Goal: Task Accomplishment & Management: Complete application form

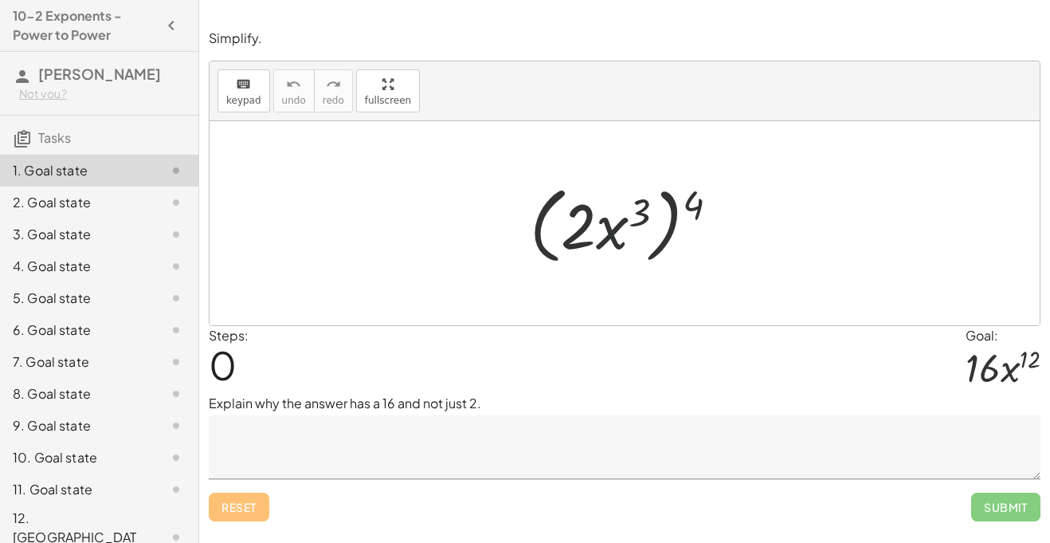
click at [614, 224] on div at bounding box center [631, 224] width 218 height 92
click at [557, 469] on textarea at bounding box center [625, 447] width 832 height 64
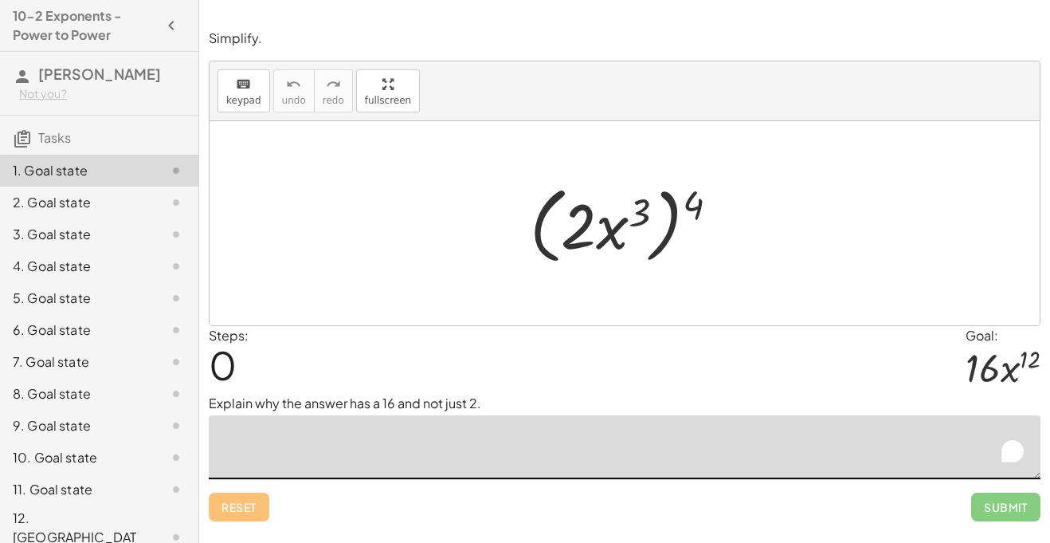
click at [557, 469] on textarea "To enrich screen reader interactions, please activate Accessibility in Grammarl…" at bounding box center [625, 447] width 832 height 64
drag, startPoint x: 699, startPoint y: 206, endPoint x: 639, endPoint y: 209, distance: 59.8
click at [640, 209] on div at bounding box center [631, 224] width 218 height 92
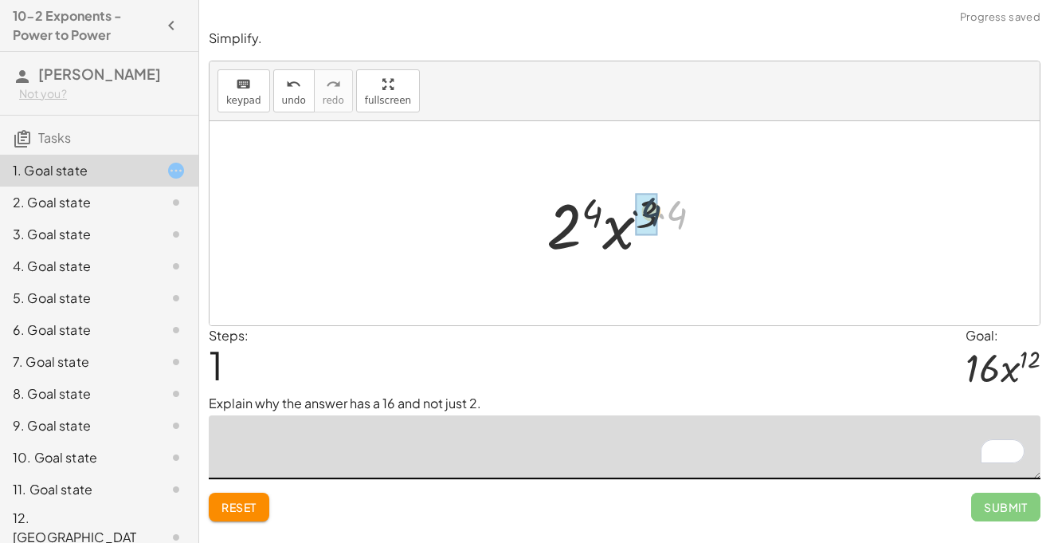
drag, startPoint x: 676, startPoint y: 226, endPoint x: 647, endPoint y: 223, distance: 29.7
drag, startPoint x: 600, startPoint y: 207, endPoint x: 666, endPoint y: 204, distance: 66.2
click at [666, 204] on div at bounding box center [630, 223] width 167 height 82
drag, startPoint x: 661, startPoint y: 218, endPoint x: 574, endPoint y: 219, distance: 87.7
click at [574, 219] on div at bounding box center [630, 223] width 167 height 82
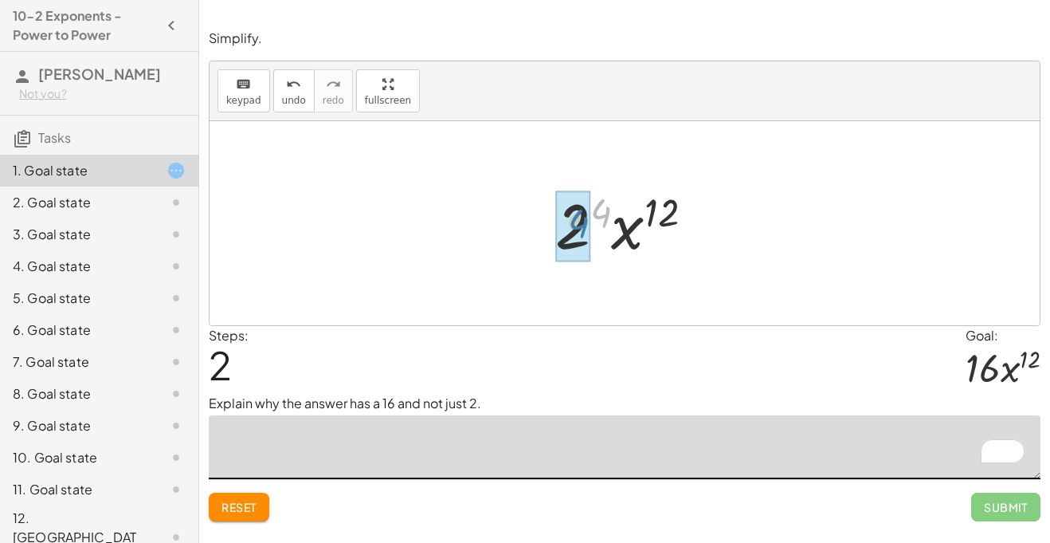
drag, startPoint x: 599, startPoint y: 217, endPoint x: 574, endPoint y: 230, distance: 28.9
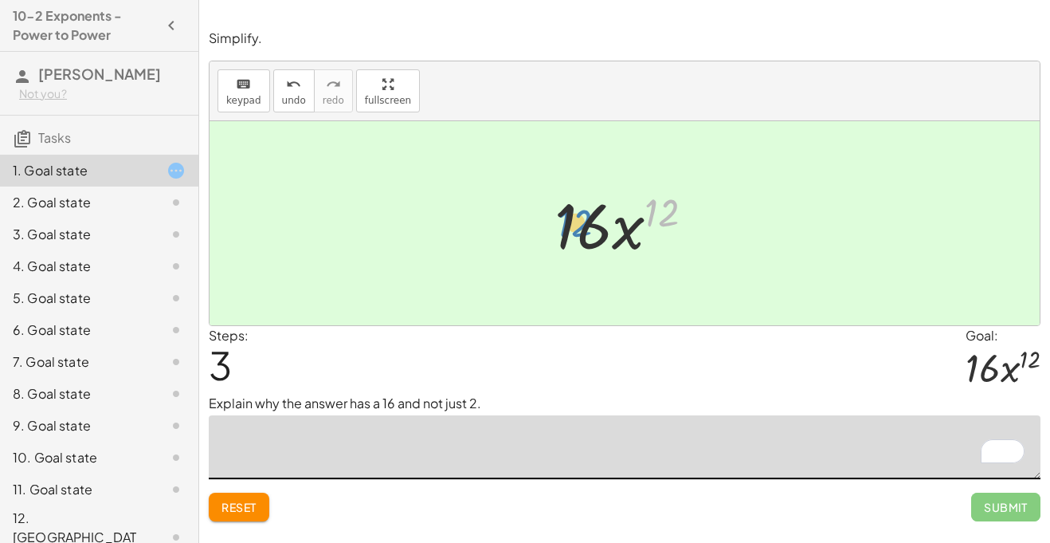
drag, startPoint x: 661, startPoint y: 219, endPoint x: 574, endPoint y: 228, distance: 87.3
click at [574, 228] on div at bounding box center [631, 223] width 168 height 82
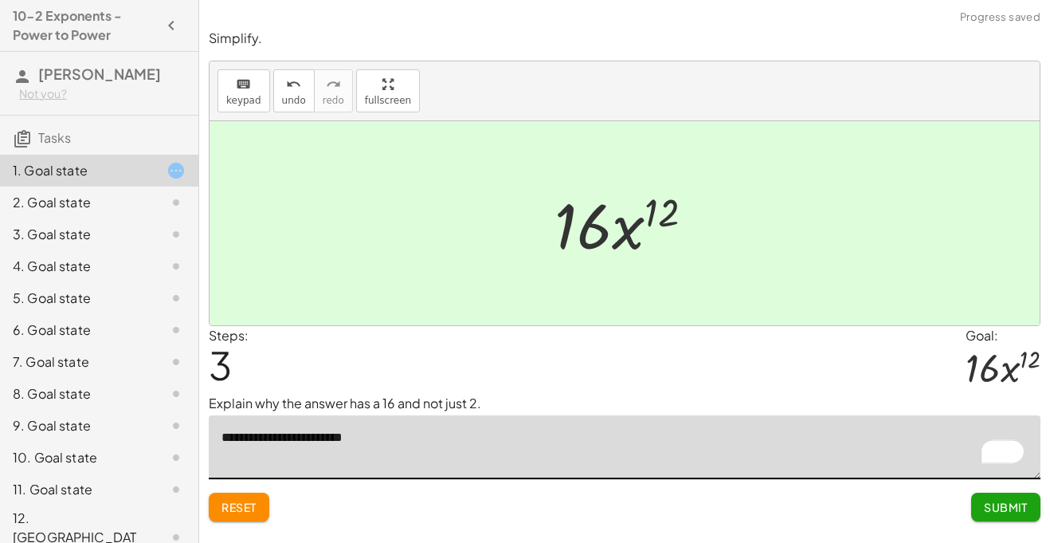
click at [256, 505] on span "Reset" at bounding box center [239, 507] width 35 height 14
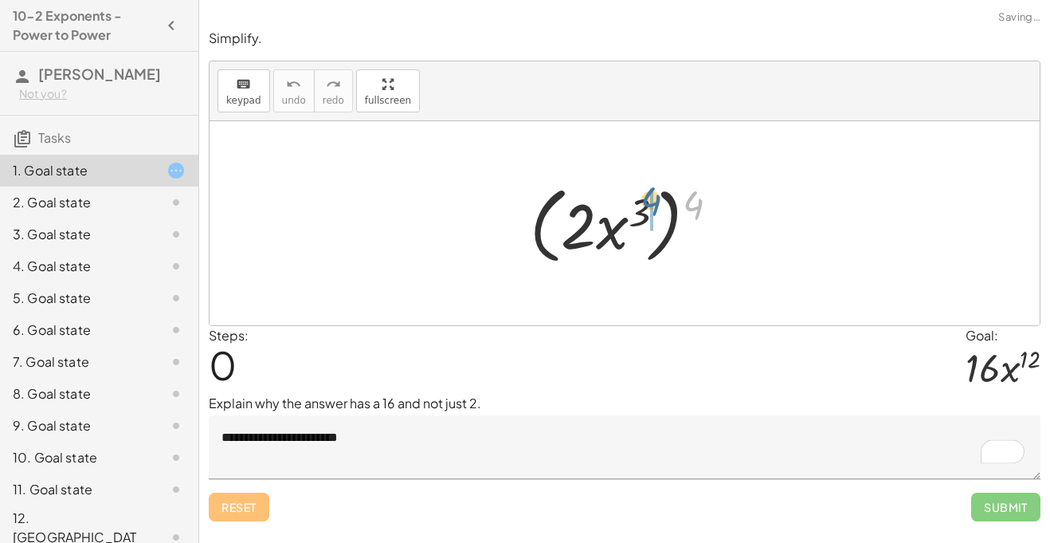
drag, startPoint x: 705, startPoint y: 202, endPoint x: 649, endPoint y: 204, distance: 55.8
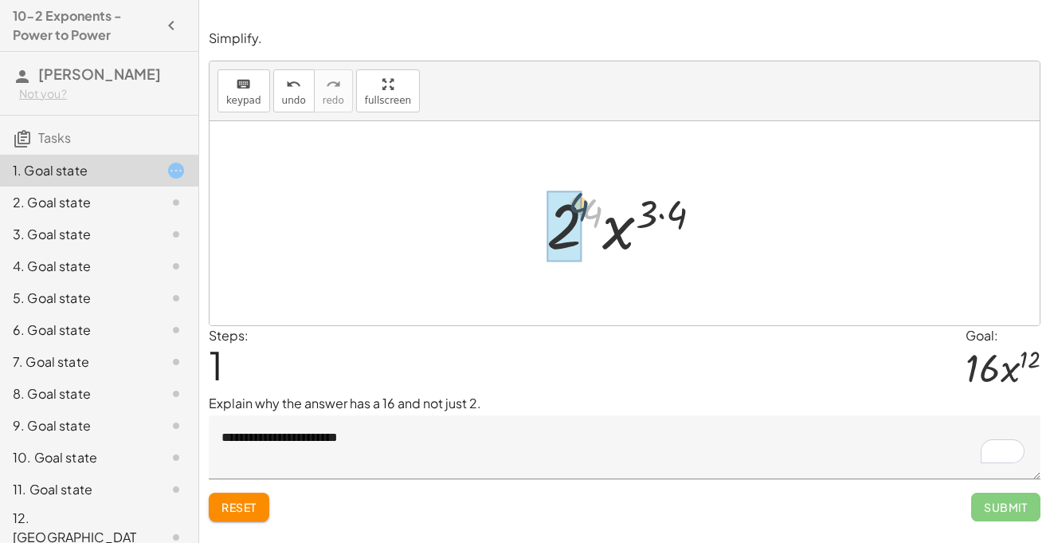
drag, startPoint x: 594, startPoint y: 220, endPoint x: 575, endPoint y: 218, distance: 20.0
click at [445, 423] on textarea "**********" at bounding box center [625, 447] width 832 height 64
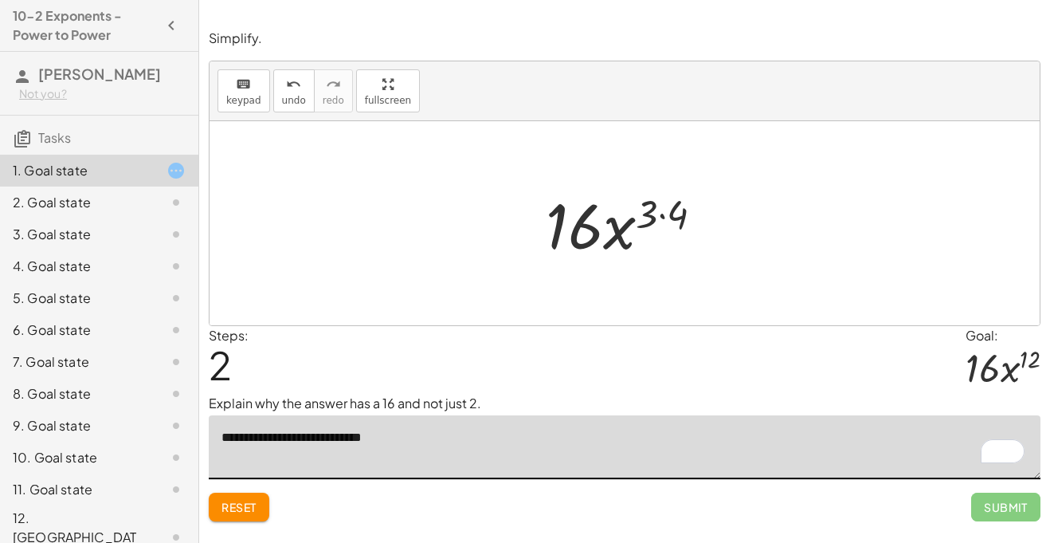
scroll to position [1, 0]
click at [371, 437] on textarea "**********" at bounding box center [625, 447] width 832 height 64
click at [410, 437] on textarea "**********" at bounding box center [625, 447] width 832 height 64
click at [423, 440] on textarea "**********" at bounding box center [625, 447] width 832 height 64
click at [443, 440] on textarea "**********" at bounding box center [625, 447] width 832 height 64
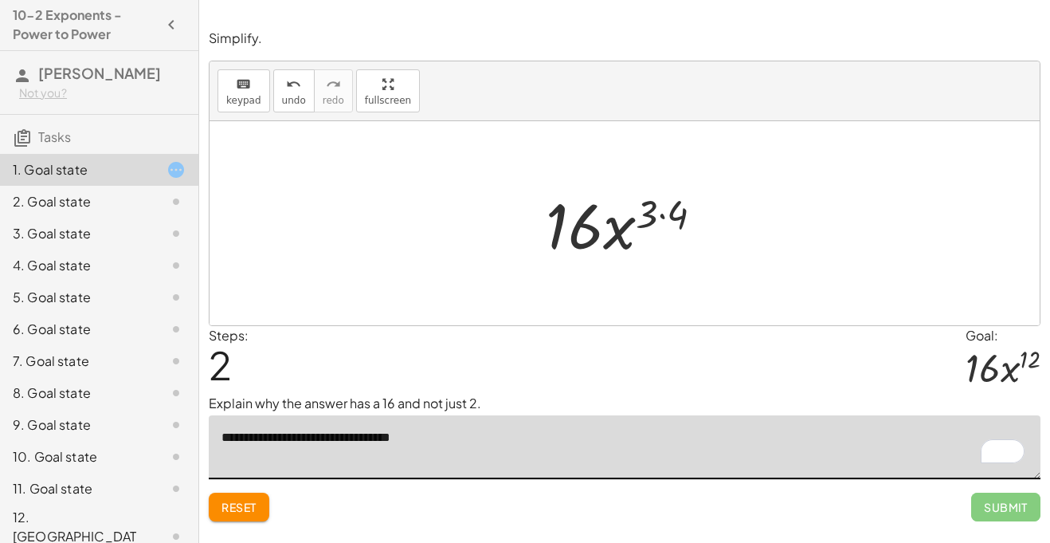
click at [375, 439] on textarea "**********" at bounding box center [625, 447] width 832 height 64
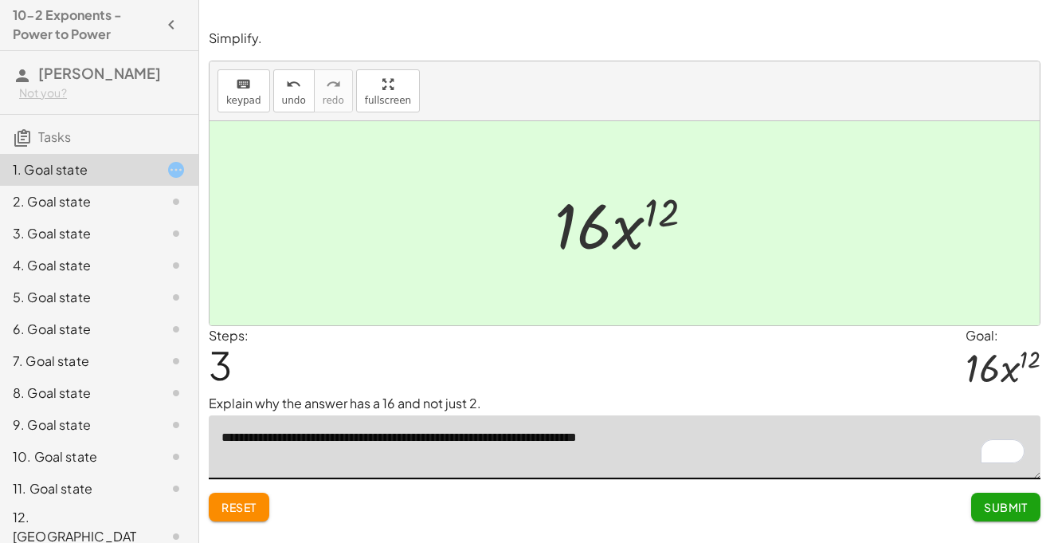
type textarea "**********"
click at [225, 511] on span "Reset" at bounding box center [239, 507] width 35 height 14
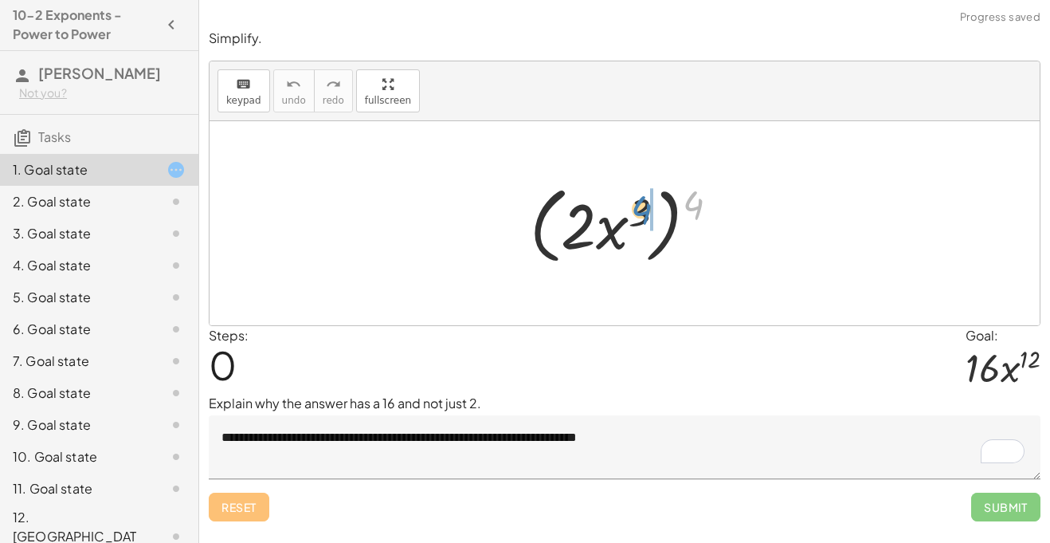
drag, startPoint x: 692, startPoint y: 209, endPoint x: 639, endPoint y: 216, distance: 53.9
click at [639, 216] on div at bounding box center [631, 224] width 218 height 92
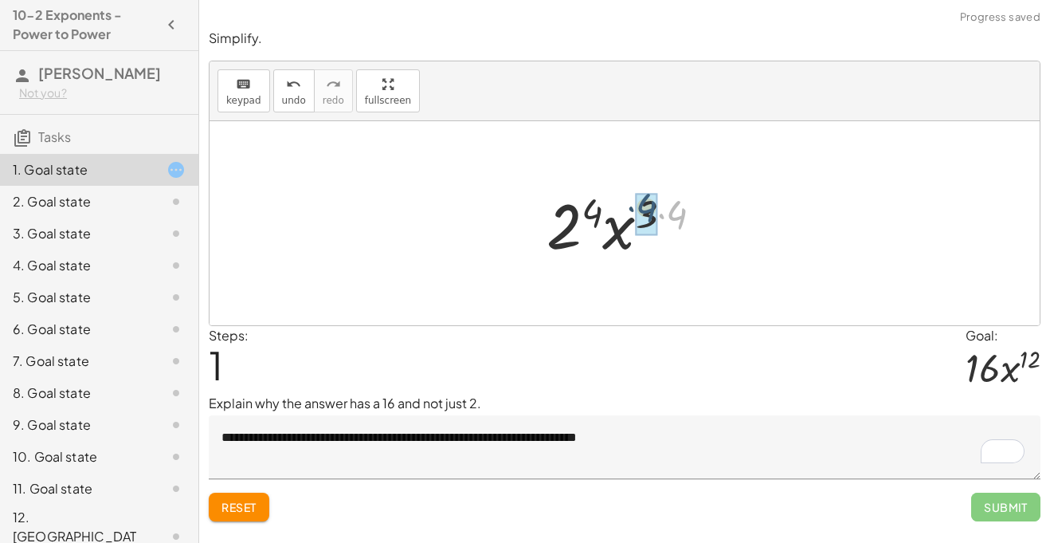
drag, startPoint x: 689, startPoint y: 212, endPoint x: 655, endPoint y: 208, distance: 34.5
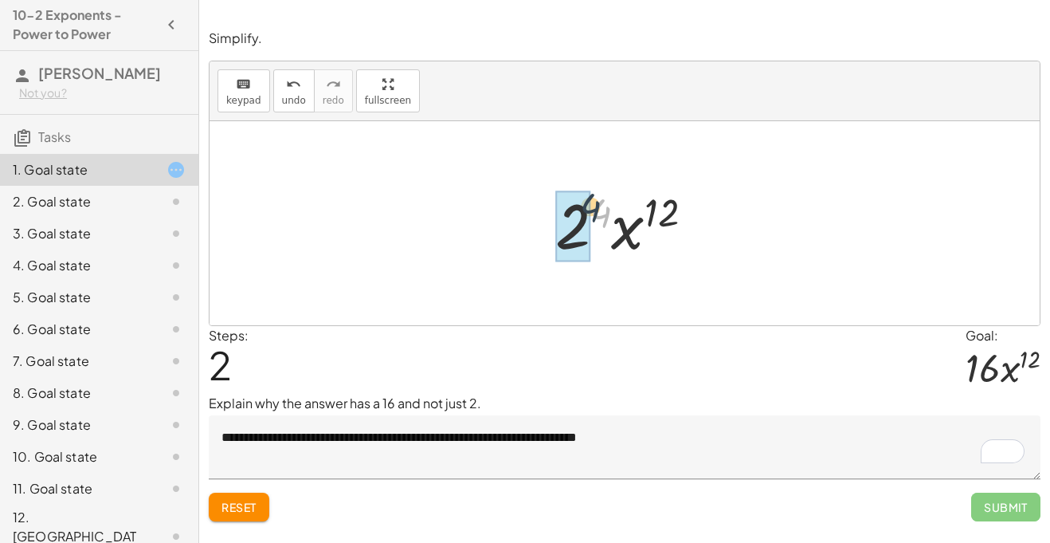
drag, startPoint x: 604, startPoint y: 215, endPoint x: 575, endPoint y: 211, distance: 29.8
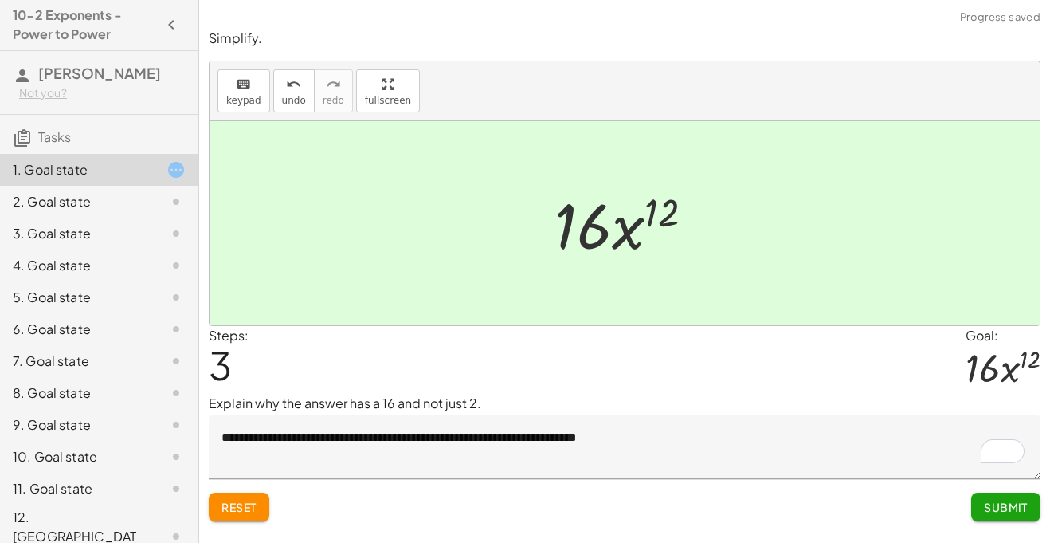
click at [662, 209] on div at bounding box center [631, 223] width 168 height 82
click at [1011, 504] on span "Submit" at bounding box center [1006, 507] width 44 height 14
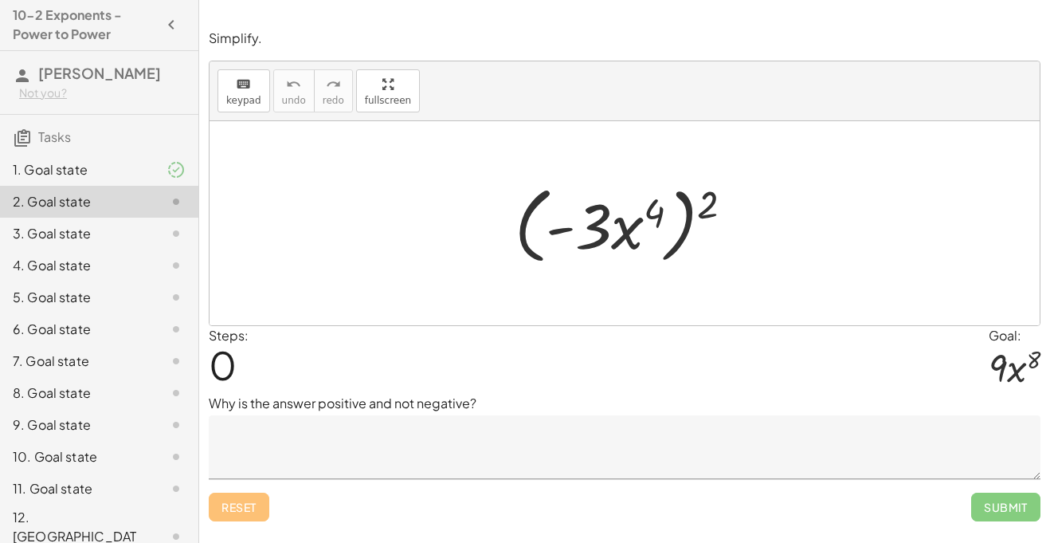
click at [543, 461] on textarea at bounding box center [625, 447] width 832 height 64
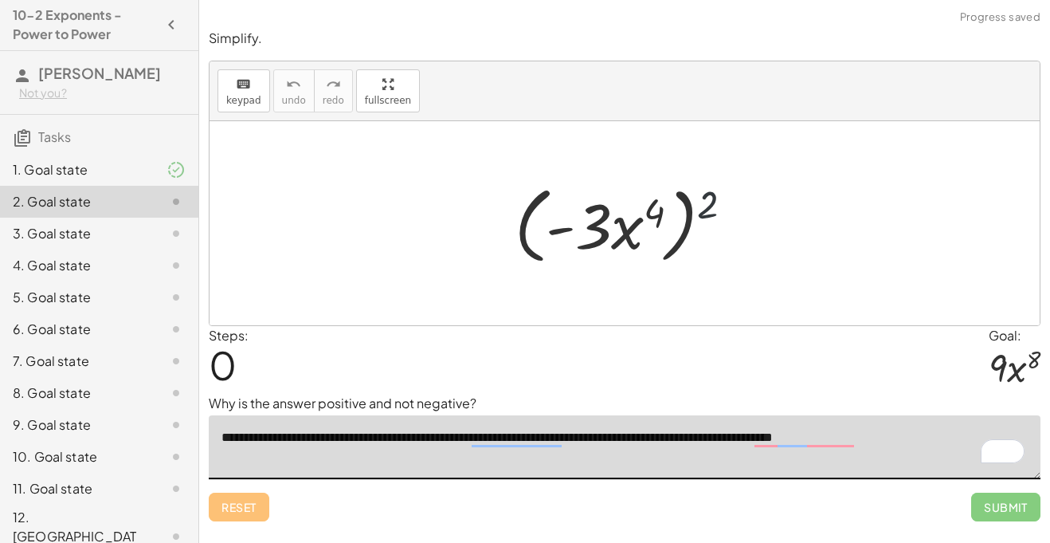
drag, startPoint x: 708, startPoint y: 222, endPoint x: 686, endPoint y: 206, distance: 27.0
click at [686, 206] on div at bounding box center [630, 224] width 247 height 92
drag, startPoint x: 712, startPoint y: 210, endPoint x: 661, endPoint y: 207, distance: 51.1
click at [661, 207] on div at bounding box center [630, 224] width 247 height 92
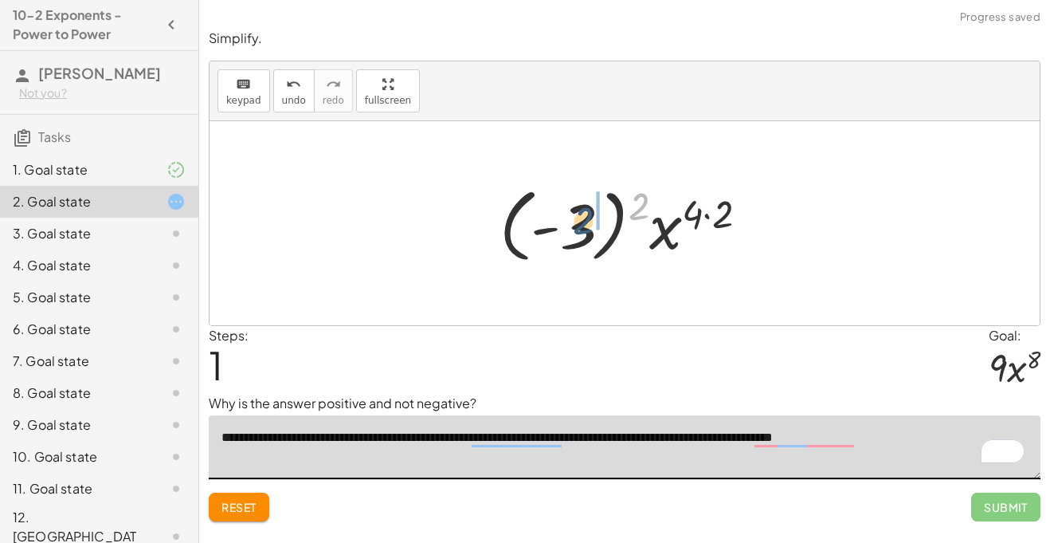
drag, startPoint x: 645, startPoint y: 205, endPoint x: 583, endPoint y: 225, distance: 64.8
click at [583, 225] on div at bounding box center [630, 223] width 277 height 88
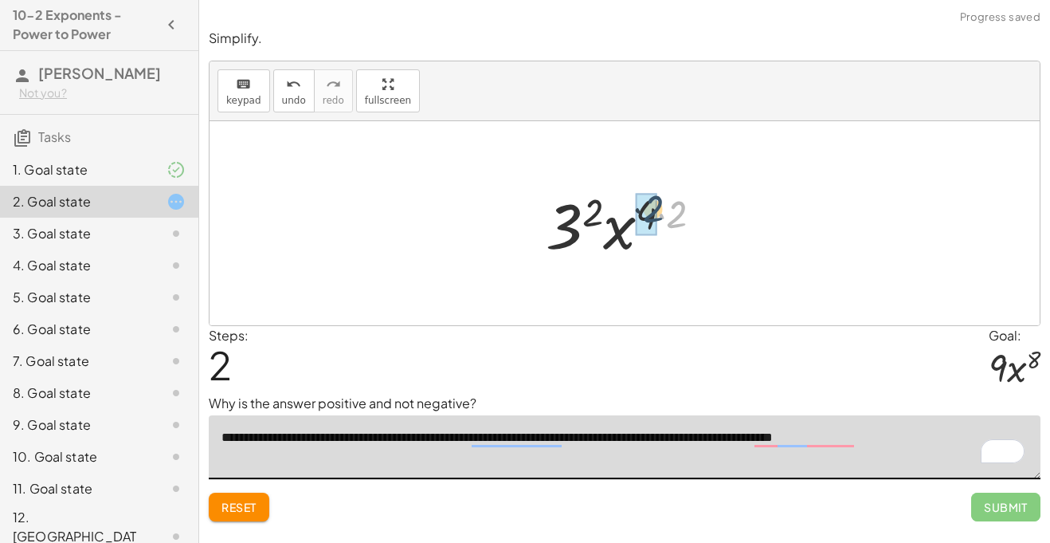
drag, startPoint x: 671, startPoint y: 210, endPoint x: 645, endPoint y: 206, distance: 25.9
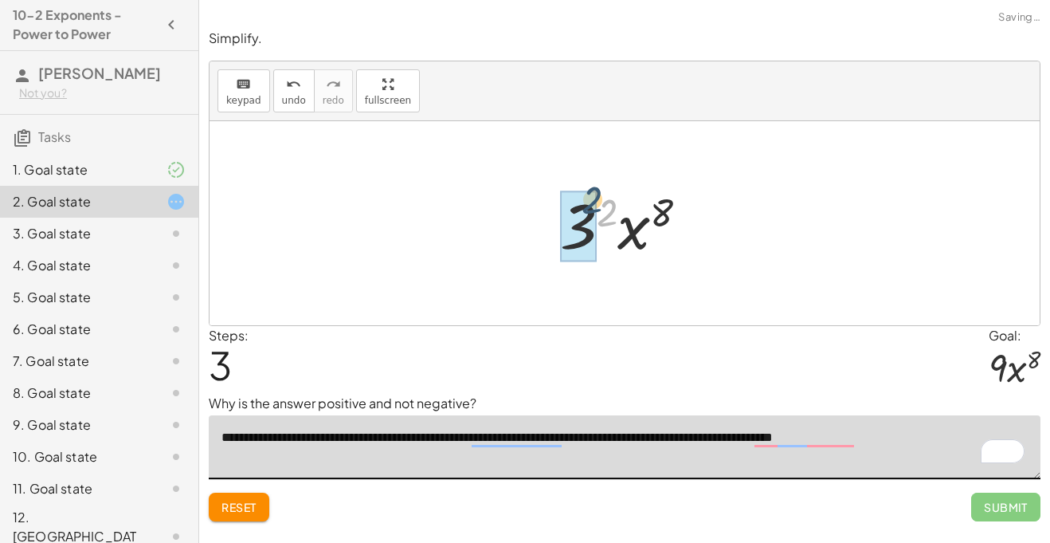
drag, startPoint x: 600, startPoint y: 215, endPoint x: 582, endPoint y: 206, distance: 20.7
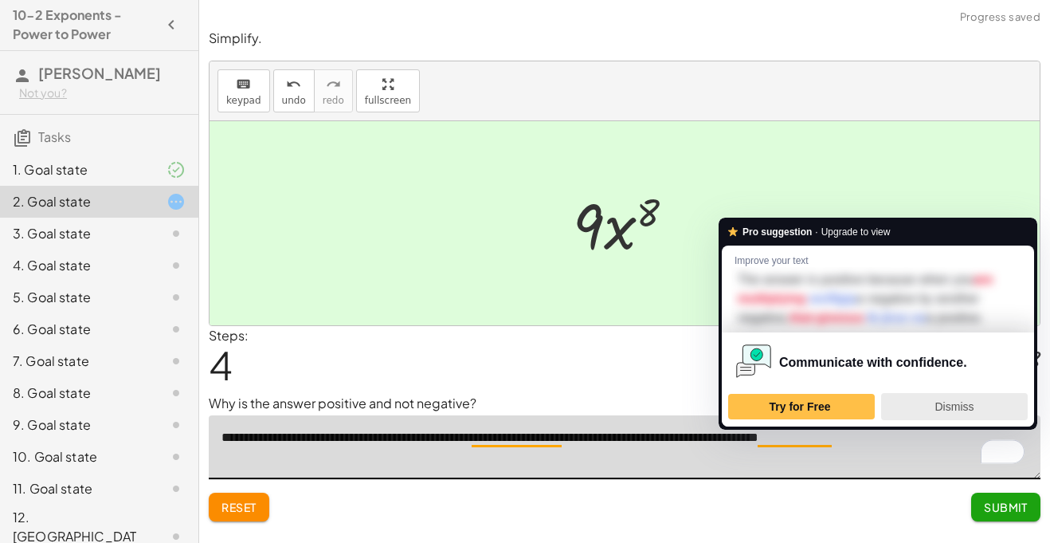
click at [938, 400] on span "Dismiss" at bounding box center [954, 406] width 39 height 13
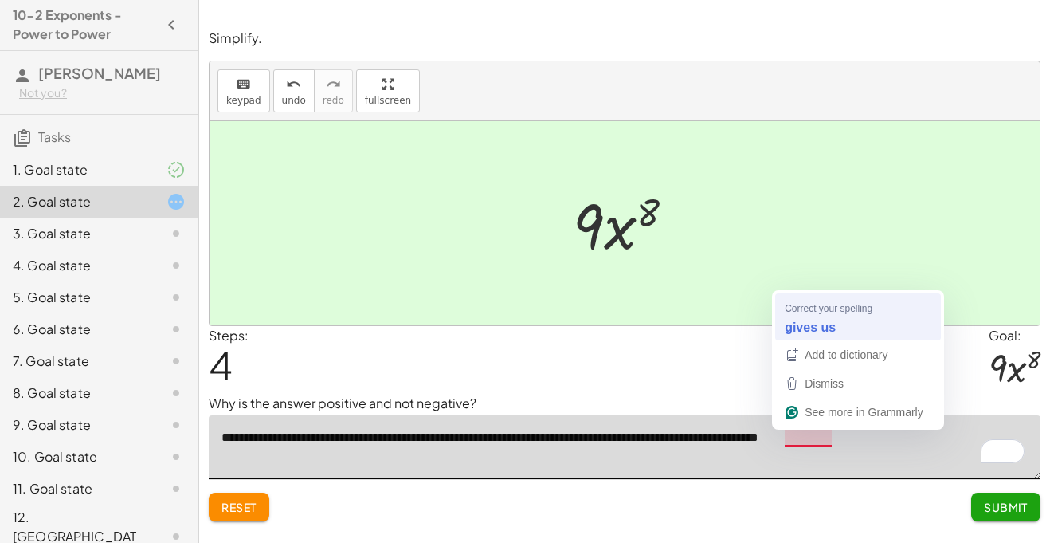
type textarea "**********"
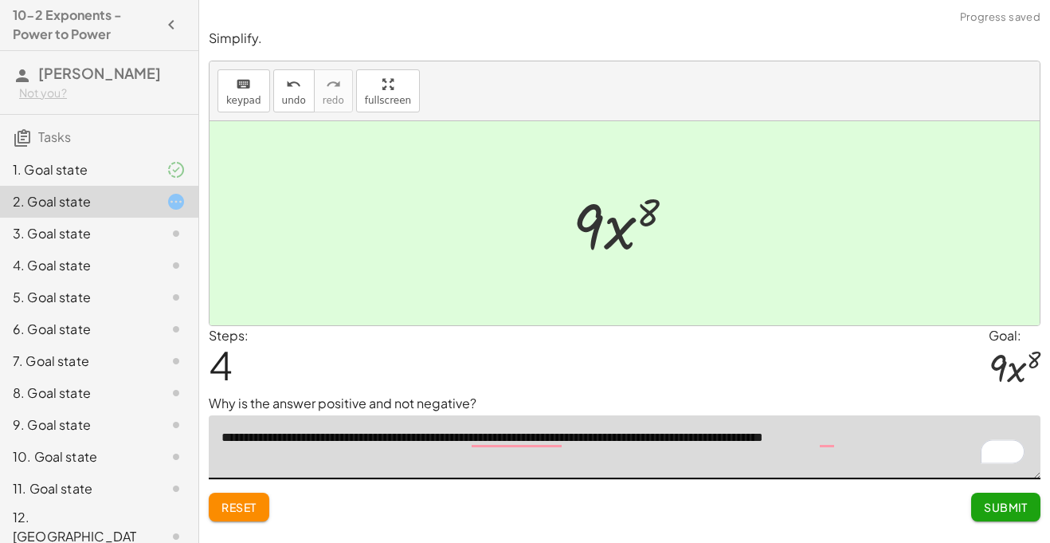
click at [563, 437] on textarea "**********" at bounding box center [625, 447] width 832 height 64
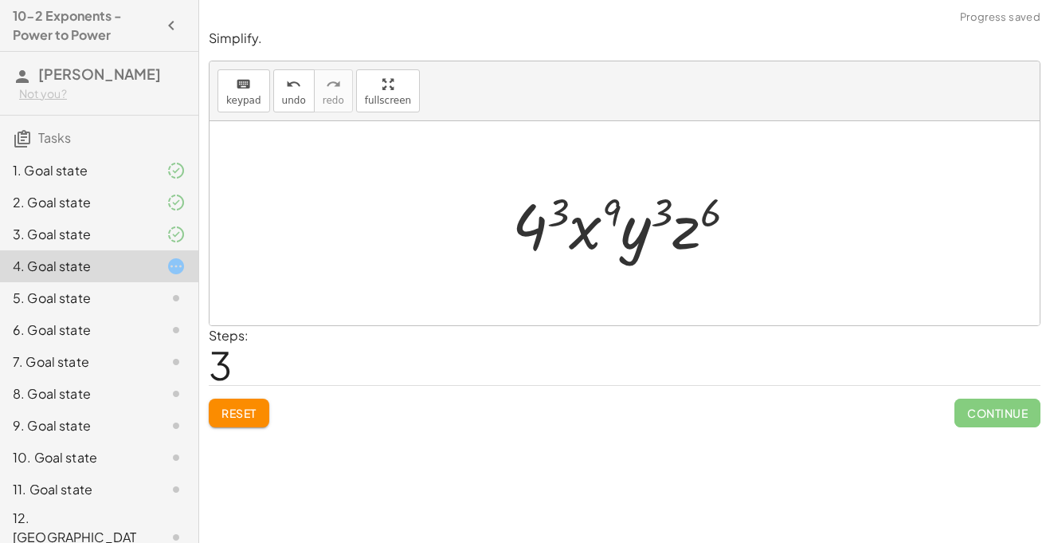
scroll to position [1, 0]
drag, startPoint x: 558, startPoint y: 213, endPoint x: 531, endPoint y: 219, distance: 27.8
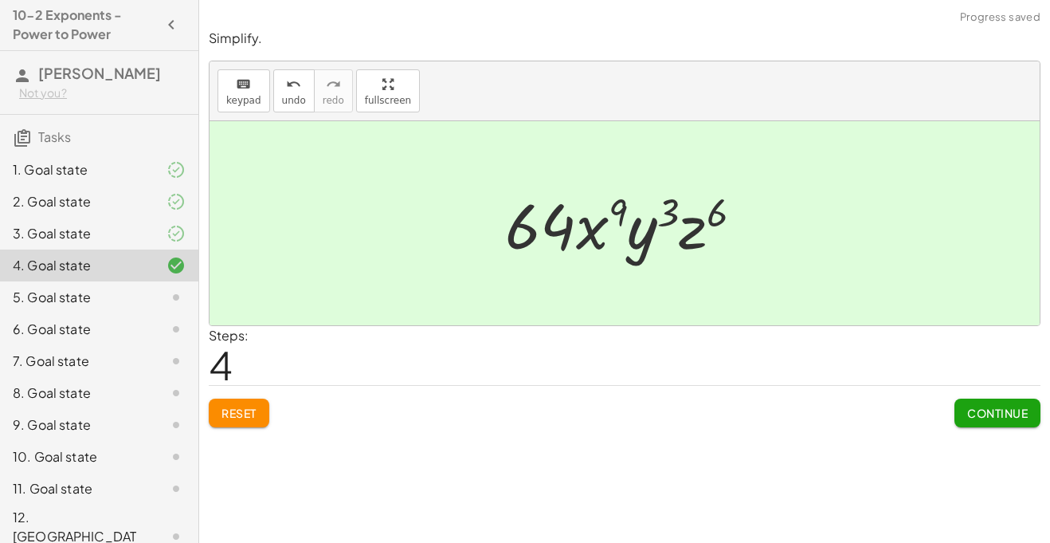
click at [973, 416] on span "Continue" at bounding box center [997, 413] width 61 height 14
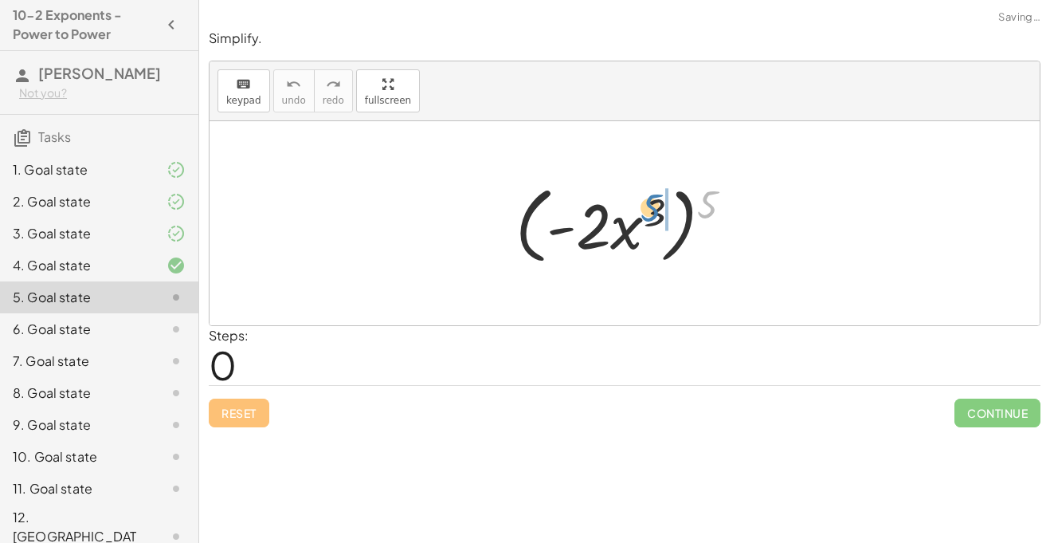
drag, startPoint x: 709, startPoint y: 213, endPoint x: 652, endPoint y: 216, distance: 57.5
click at [652, 216] on div at bounding box center [631, 224] width 246 height 92
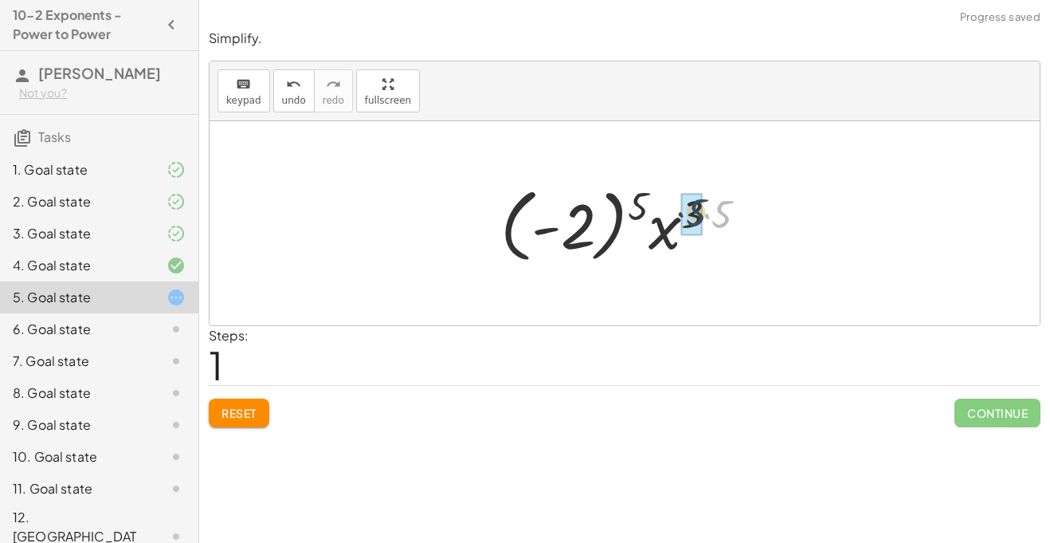
drag, startPoint x: 719, startPoint y: 214, endPoint x: 692, endPoint y: 212, distance: 26.3
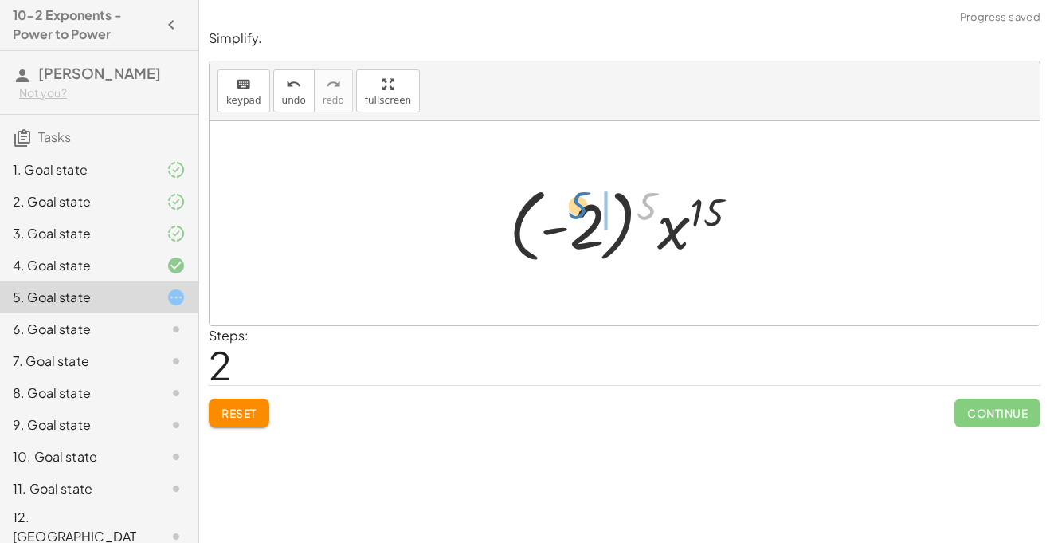
drag, startPoint x: 653, startPoint y: 204, endPoint x: 583, endPoint y: 210, distance: 70.4
click at [583, 210] on div at bounding box center [630, 223] width 258 height 88
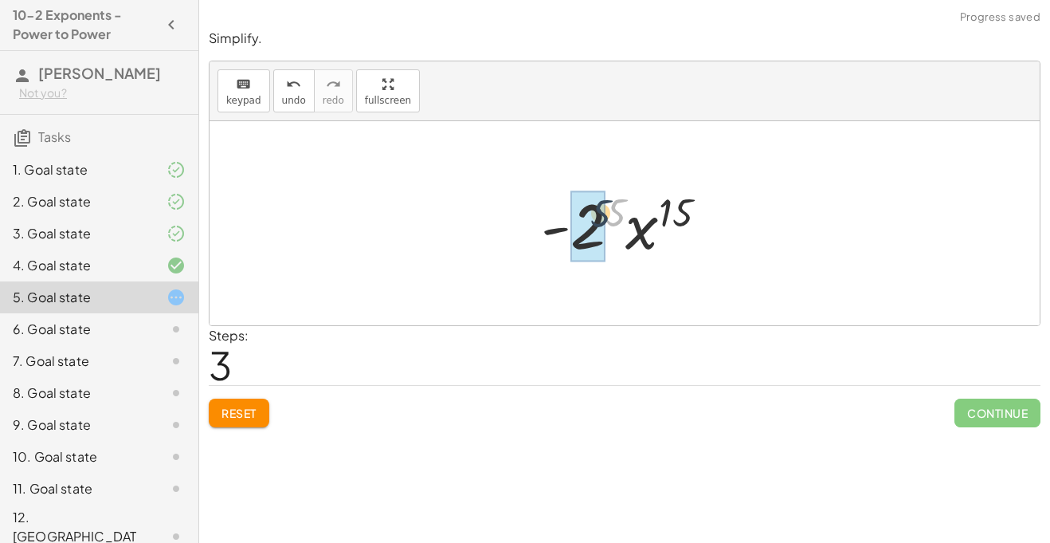
drag, startPoint x: 614, startPoint y: 214, endPoint x: 590, endPoint y: 218, distance: 24.2
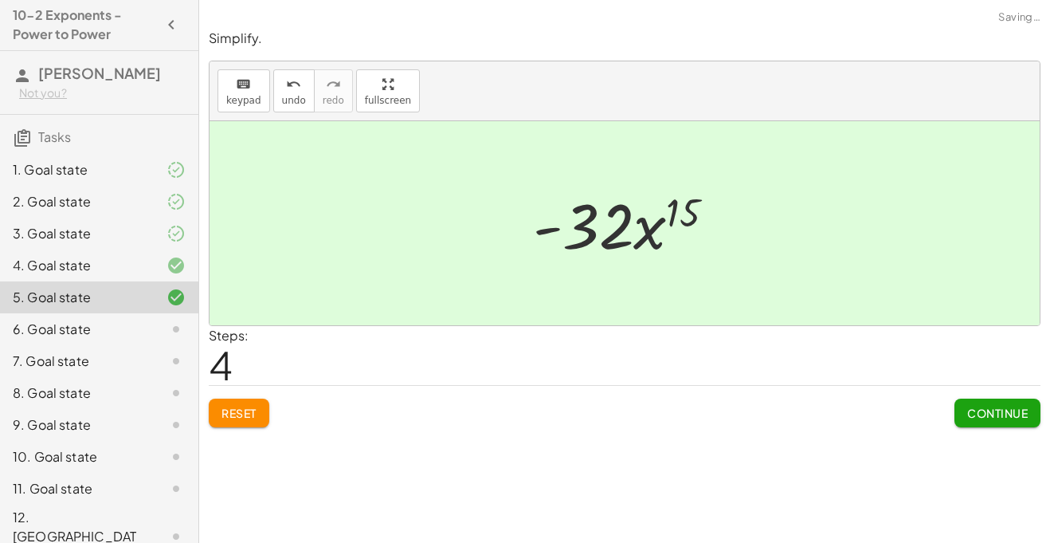
click at [960, 407] on button "Continue" at bounding box center [998, 412] width 86 height 29
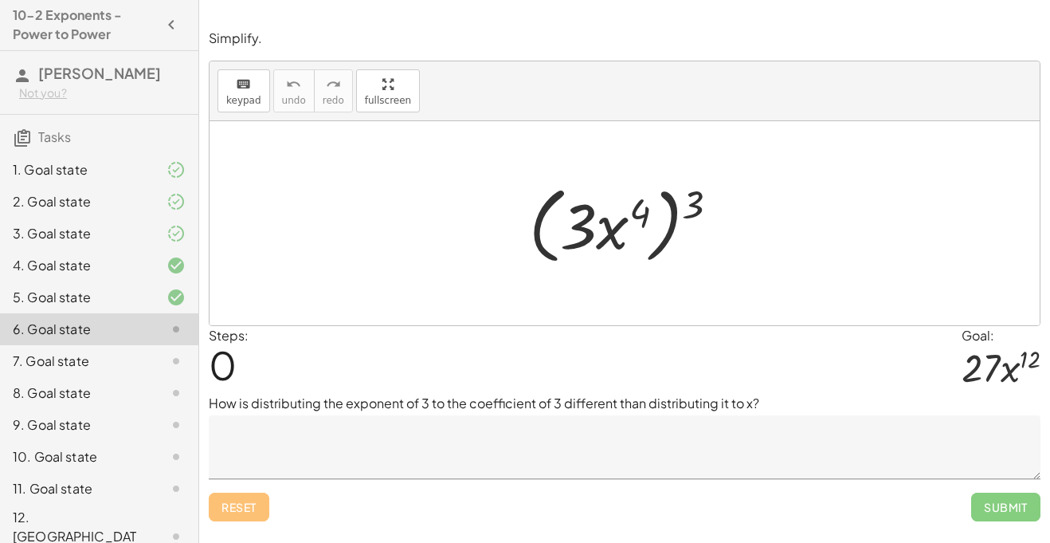
click at [529, 444] on textarea at bounding box center [625, 447] width 832 height 64
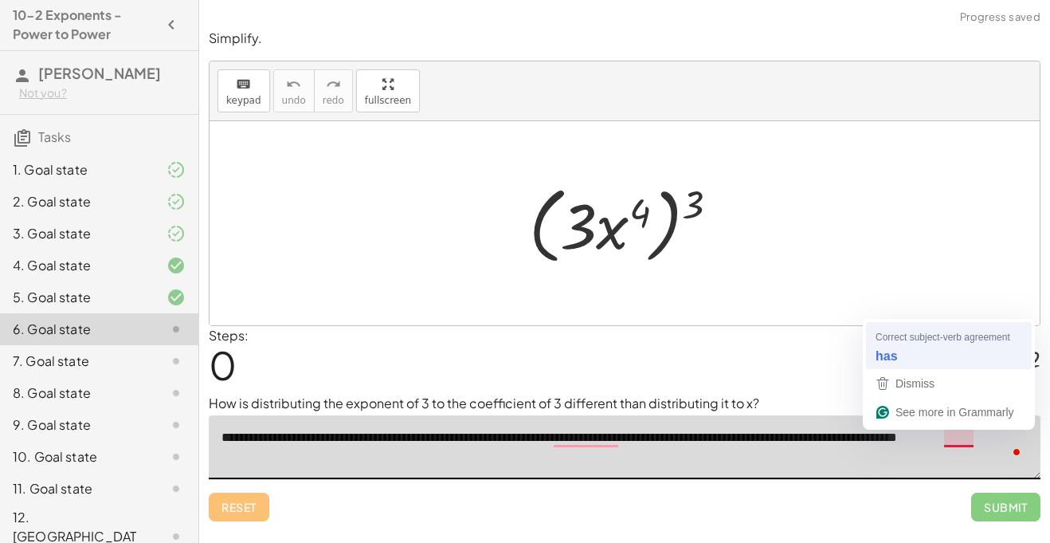
type textarea "**********"
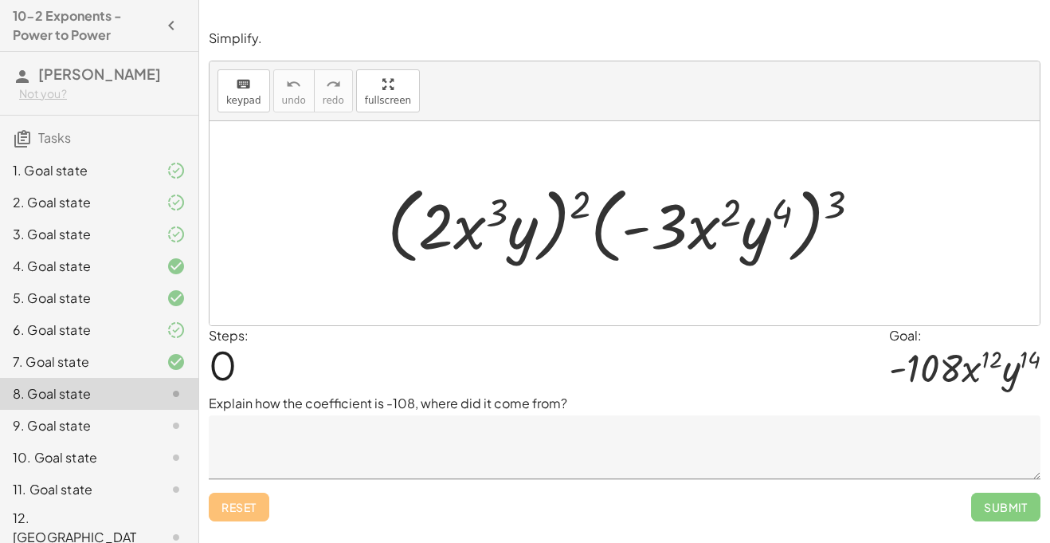
click at [492, 206] on div at bounding box center [630, 224] width 503 height 92
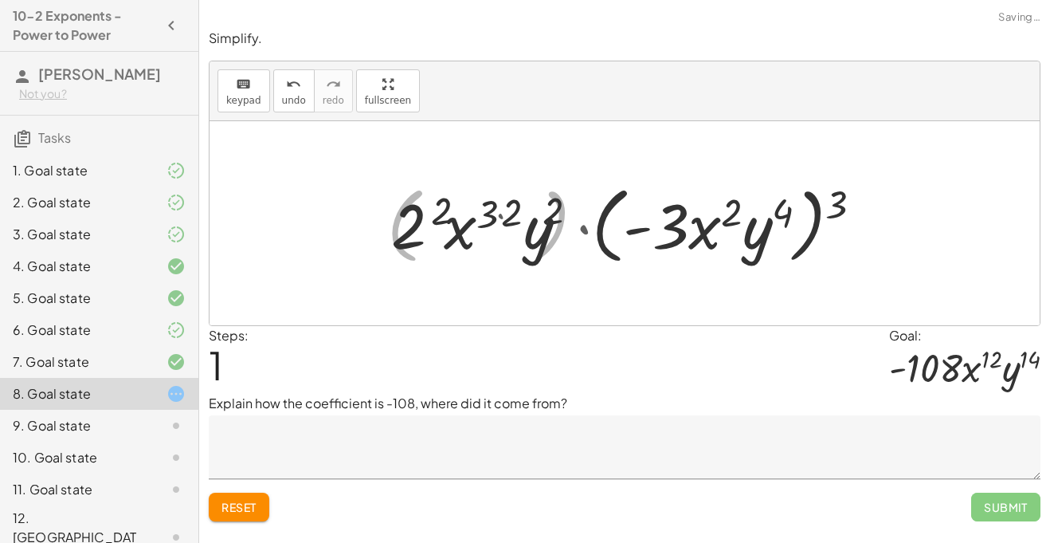
scroll to position [1, 0]
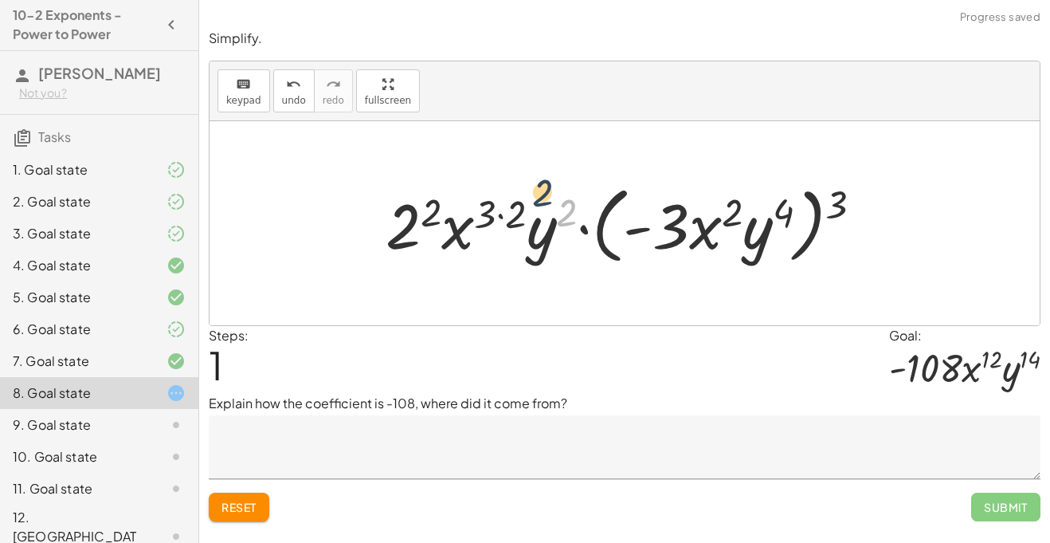
drag, startPoint x: 569, startPoint y: 216, endPoint x: 511, endPoint y: 210, distance: 58.4
click at [511, 210] on div at bounding box center [631, 224] width 506 height 92
drag, startPoint x: 559, startPoint y: 215, endPoint x: 431, endPoint y: 211, distance: 128.3
click at [431, 211] on div at bounding box center [631, 224] width 506 height 92
drag, startPoint x: 520, startPoint y: 214, endPoint x: 480, endPoint y: 201, distance: 41.1
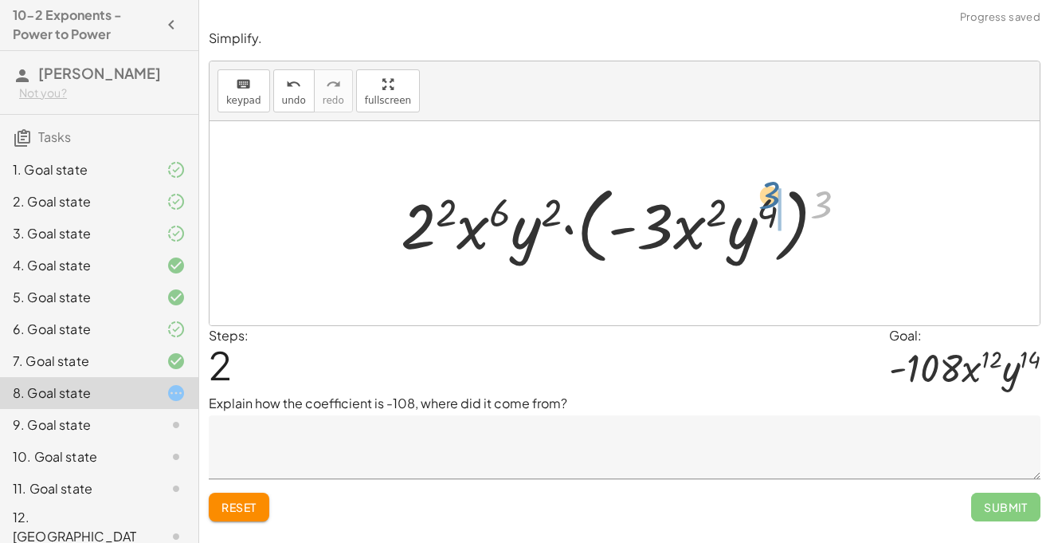
drag, startPoint x: 827, startPoint y: 211, endPoint x: 770, endPoint y: 218, distance: 57.7
click at [770, 218] on div at bounding box center [630, 224] width 475 height 92
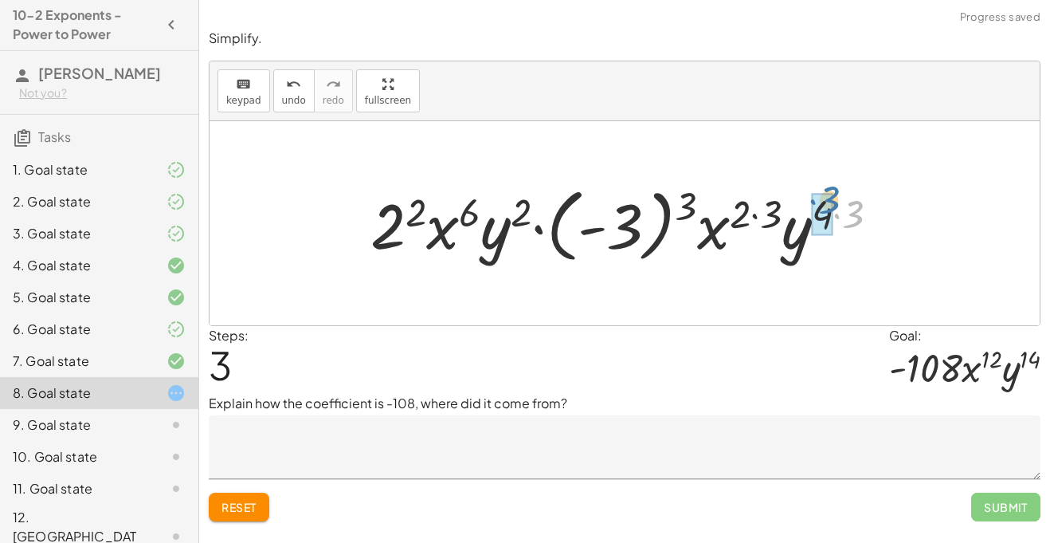
drag, startPoint x: 852, startPoint y: 214, endPoint x: 820, endPoint y: 204, distance: 33.3
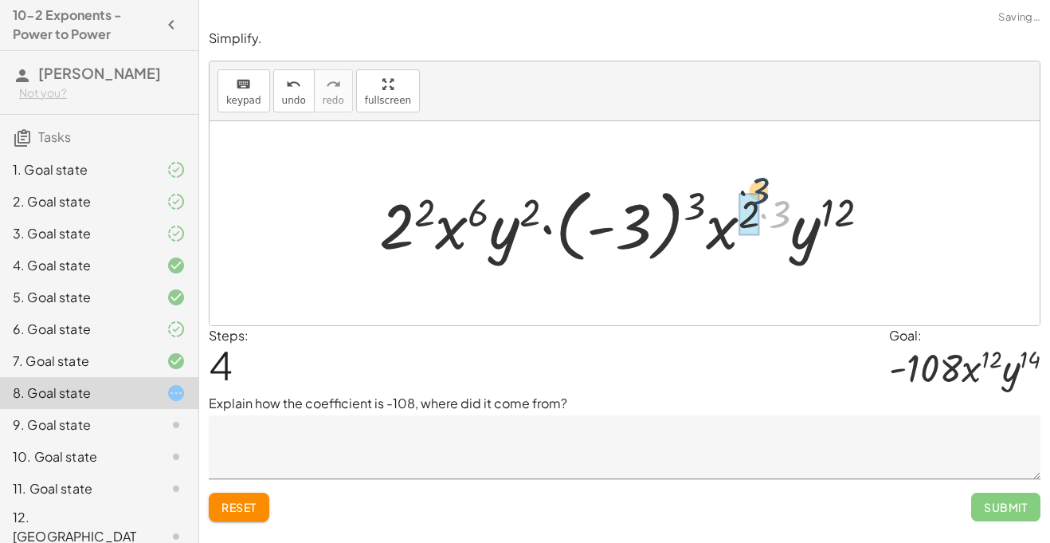
drag, startPoint x: 785, startPoint y: 210, endPoint x: 749, endPoint y: 189, distance: 41.8
click at [749, 189] on div at bounding box center [631, 223] width 520 height 88
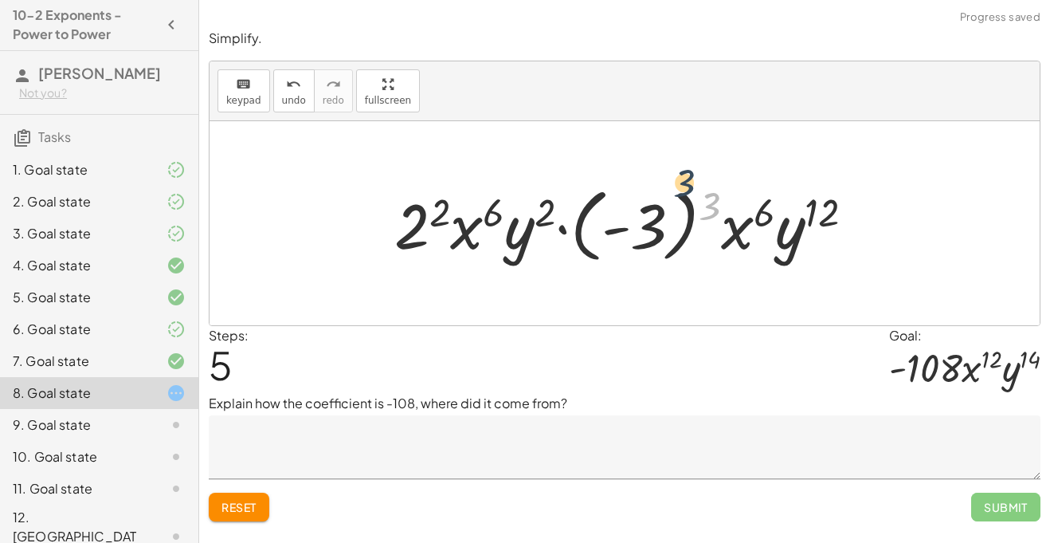
drag, startPoint x: 710, startPoint y: 202, endPoint x: 652, endPoint y: 201, distance: 58.2
click at [652, 201] on div at bounding box center [630, 223] width 488 height 88
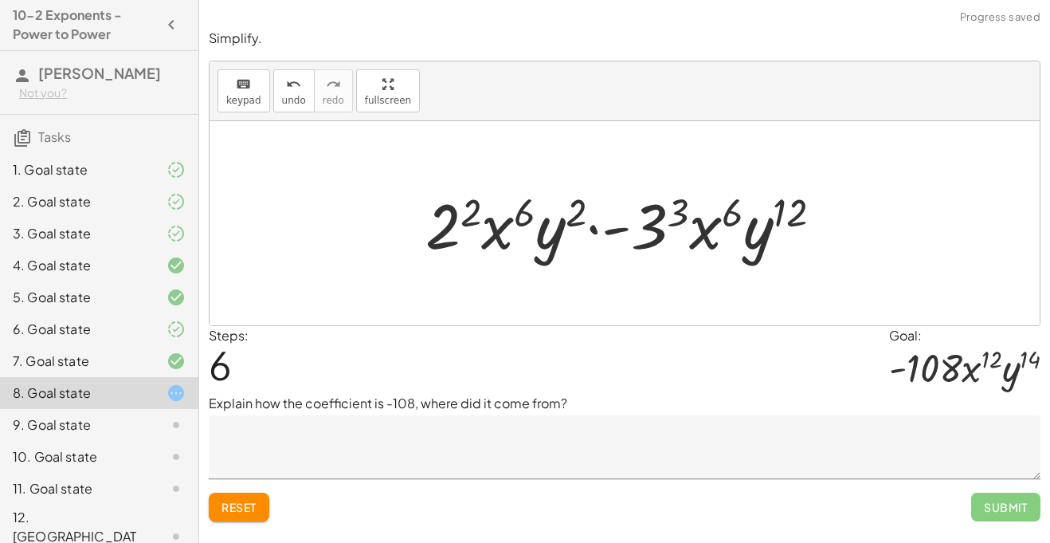
click at [253, 512] on span "Reset" at bounding box center [239, 507] width 35 height 14
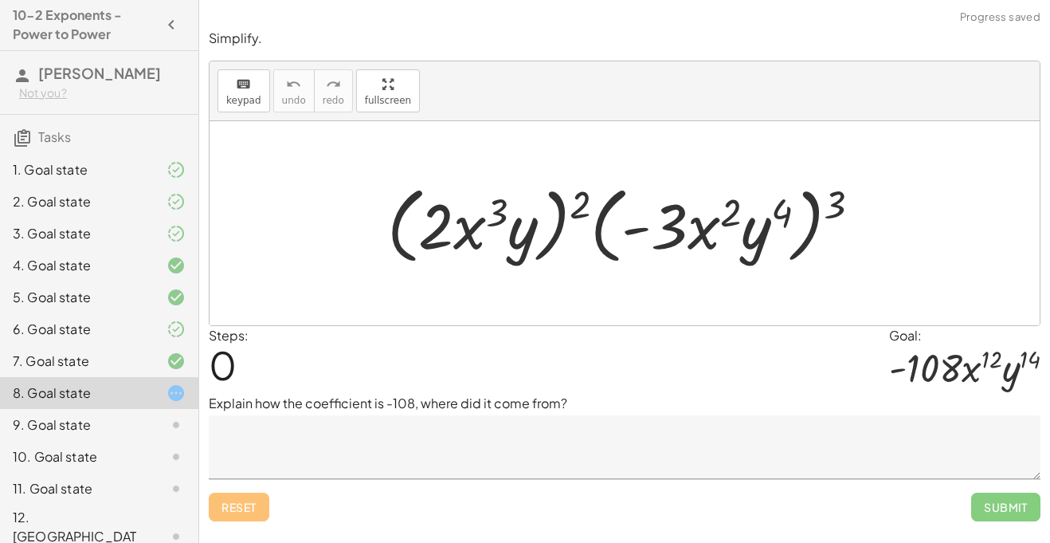
click at [347, 460] on textarea at bounding box center [625, 447] width 832 height 64
